Goal: Check status: Check status

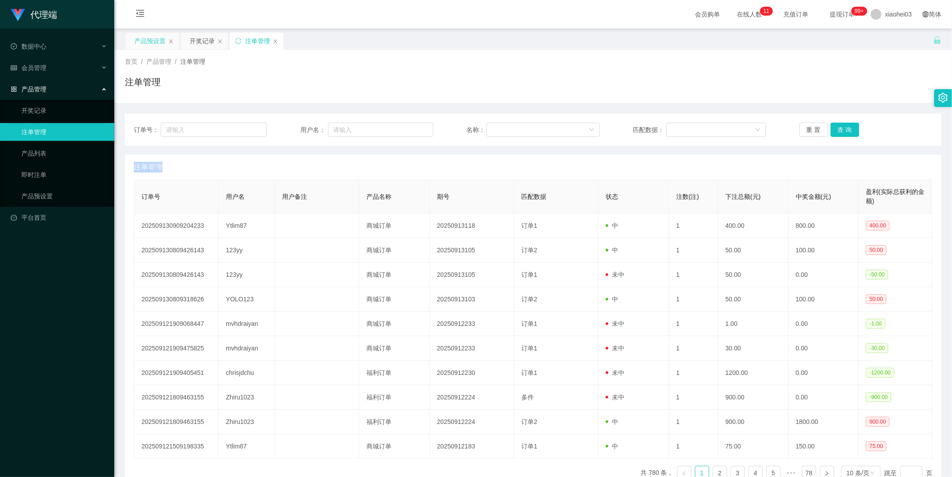
click at [145, 41] on div "产品预设置" at bounding box center [149, 41] width 31 height 17
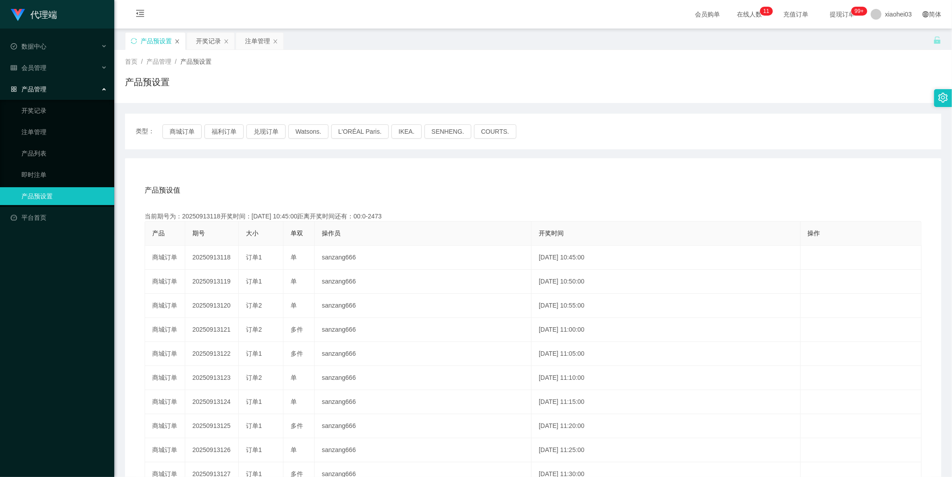
click at [178, 40] on icon "图标: close" at bounding box center [177, 41] width 4 height 4
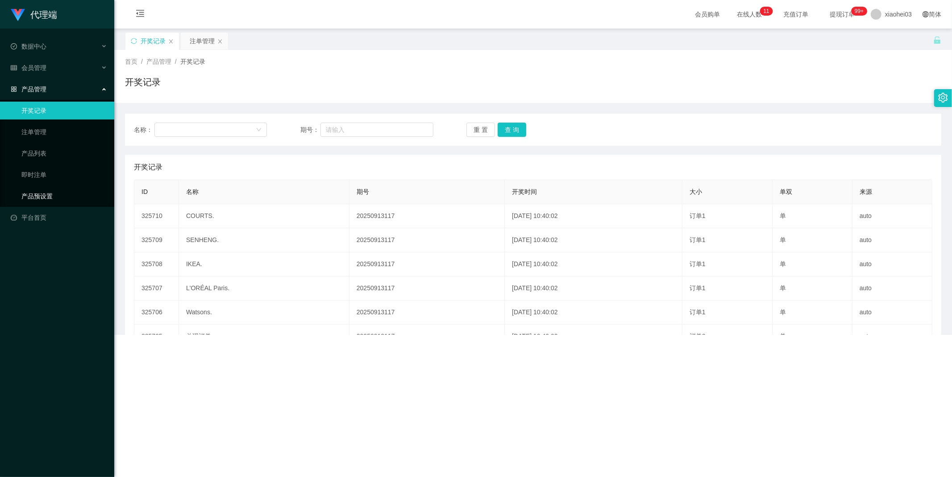
click at [40, 190] on link "产品预设置" at bounding box center [64, 196] width 86 height 18
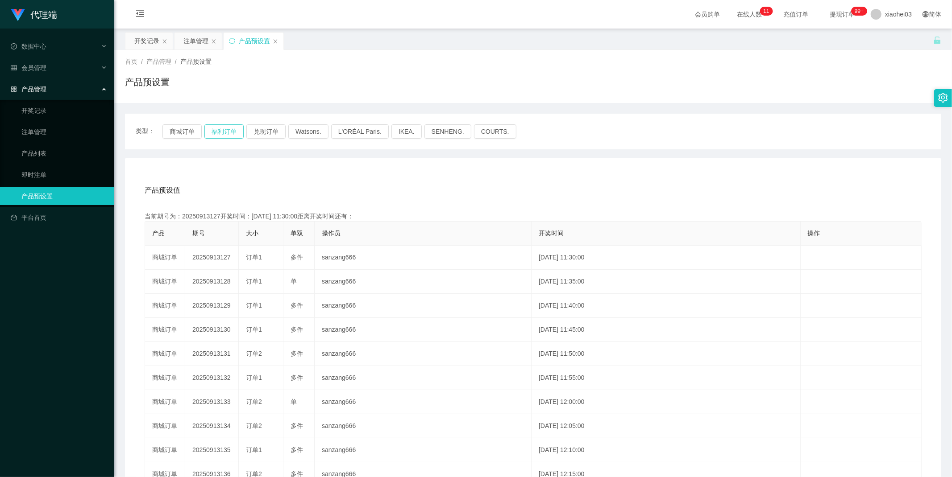
click at [213, 130] on button "福利订单" at bounding box center [223, 131] width 39 height 14
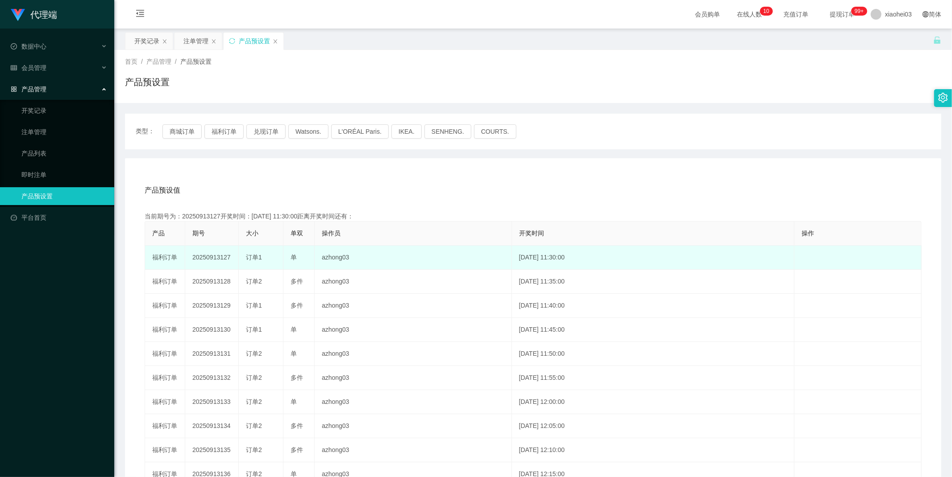
click at [224, 258] on td "20250913127" at bounding box center [212, 258] width 54 height 24
copy td "20250913127"
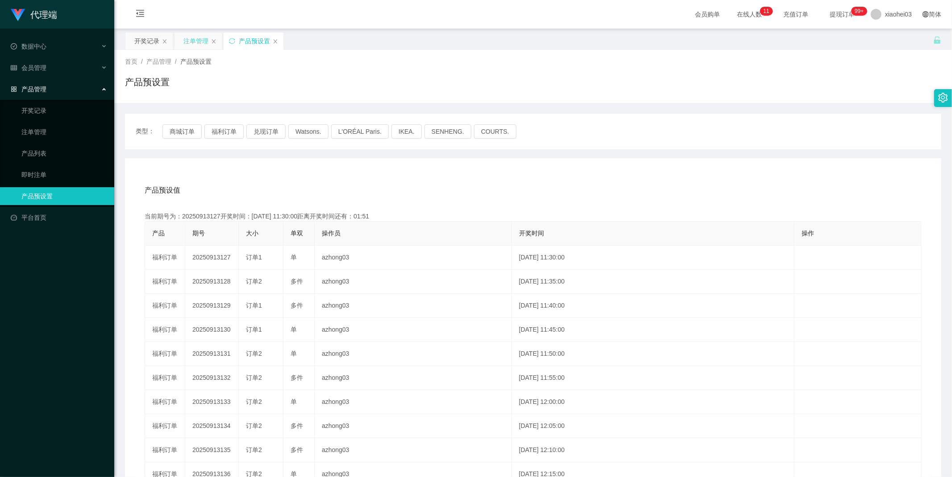
click at [195, 41] on div "注单管理" at bounding box center [195, 41] width 25 height 17
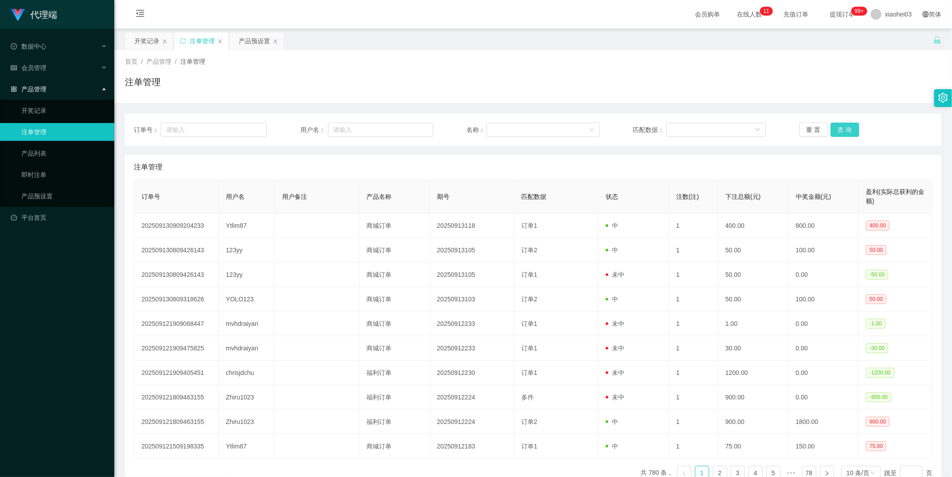
click at [854, 127] on button "查 询" at bounding box center [844, 130] width 29 height 14
click at [854, 127] on div "重 置 查 询" at bounding box center [865, 130] width 133 height 14
click at [854, 126] on button "查 询" at bounding box center [844, 130] width 29 height 14
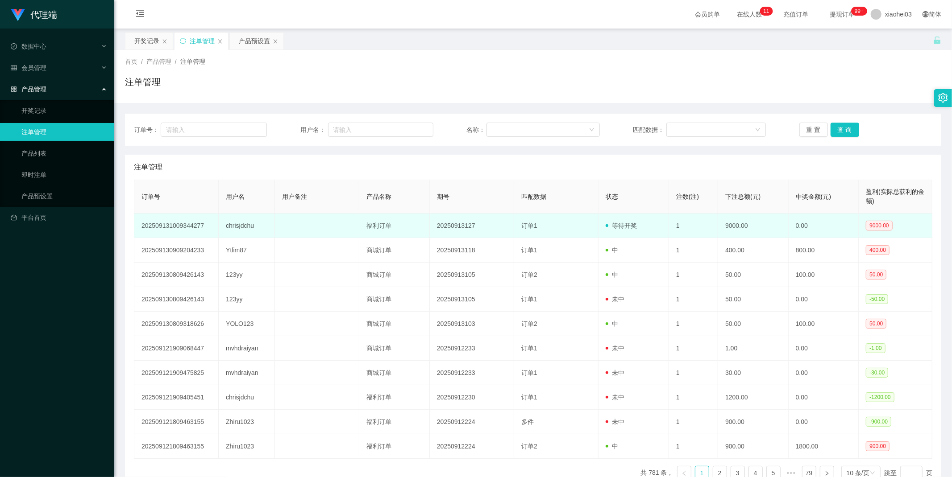
click at [251, 229] on td "chrisjdchu" at bounding box center [247, 226] width 56 height 25
copy td "chrisjdchu"
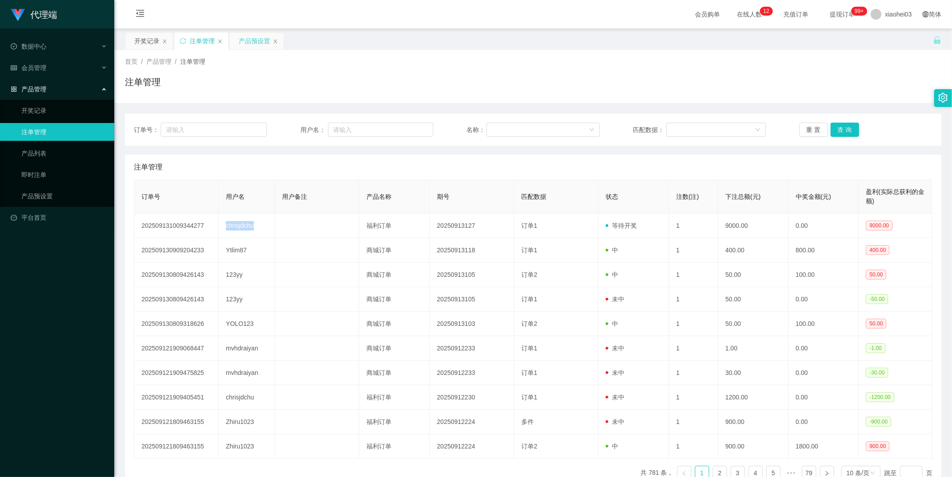
click at [244, 38] on div "产品预设置" at bounding box center [254, 41] width 31 height 17
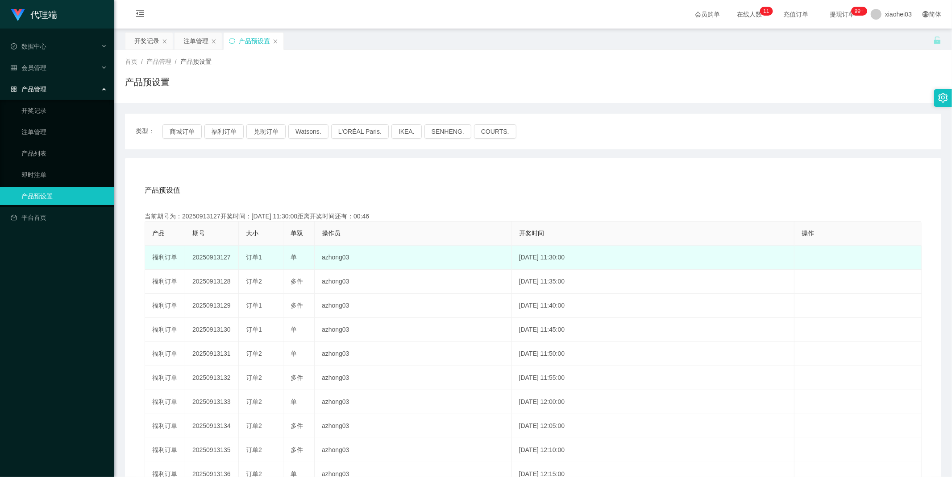
click at [226, 260] on td "20250913127" at bounding box center [212, 258] width 54 height 24
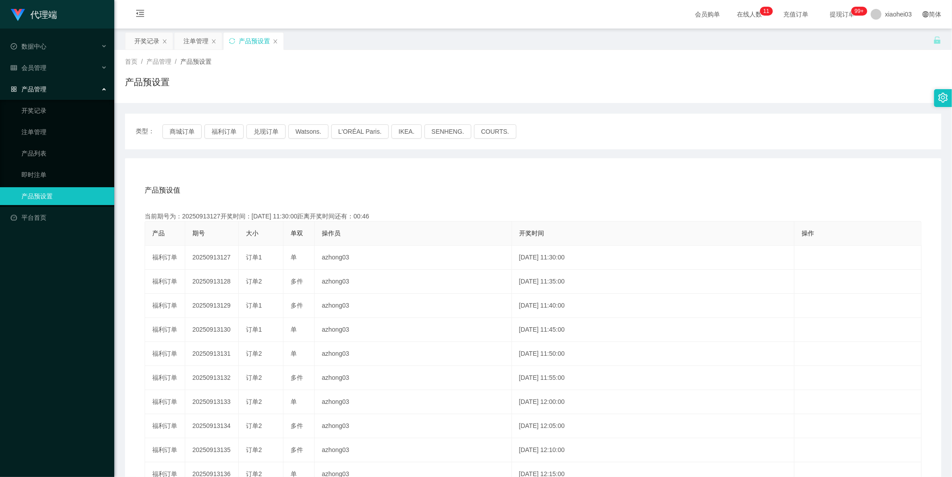
copy td "20250913127"
click at [196, 34] on div "注单管理" at bounding box center [195, 41] width 25 height 17
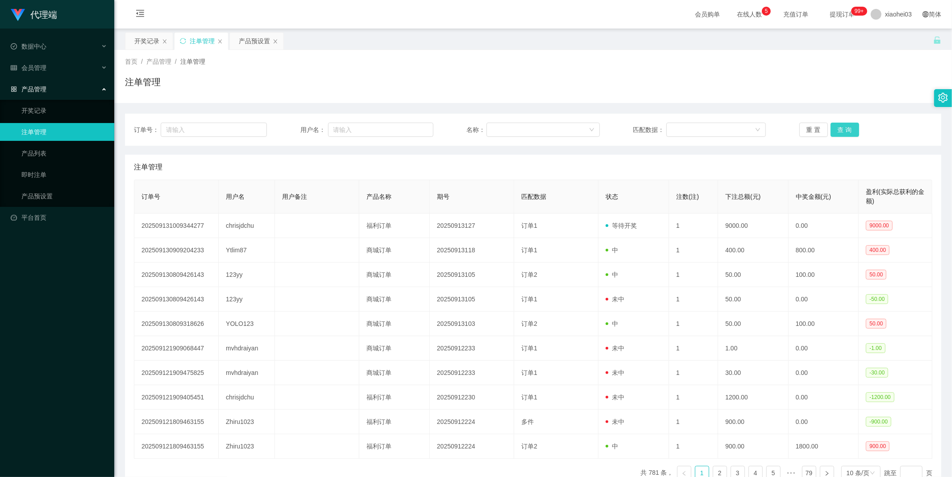
click at [842, 132] on button "查 询" at bounding box center [844, 130] width 29 height 14
click at [842, 132] on div "重 置 查 询" at bounding box center [865, 130] width 133 height 14
click at [842, 132] on button "查 询" at bounding box center [844, 130] width 29 height 14
